Goal: Transaction & Acquisition: Purchase product/service

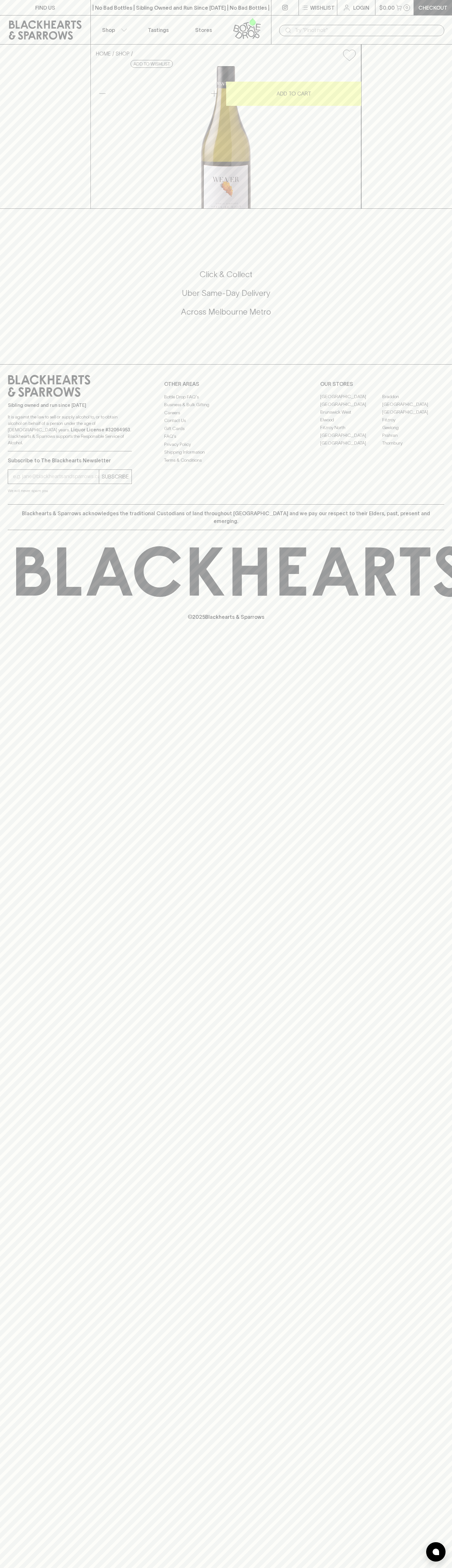
click at [376, 22] on div "​" at bounding box center [361, 30] width 181 height 29
click at [443, 1427] on div "FIND US | No Bad Bottles | Sibling Owned and Run Since [DATE] | No Bad Bottles …" at bounding box center [226, 784] width 452 height 1568
click at [196, 1567] on html "FIND US | No Bad Bottles | Sibling Owned and Run Since [DATE] | No Bad Bottles …" at bounding box center [226, 784] width 452 height 1568
click at [4, 448] on div "FIND US | No Bad Bottles | Sibling Owned and Run Since [DATE] | No Bad Bottles …" at bounding box center [226, 784] width 452 height 1568
